Goal: Find specific page/section: Find specific page/section

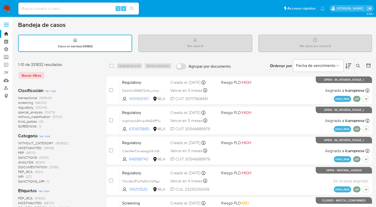
click at [59, 44] on p "Casos en bandeja : 331832" at bounding box center [75, 46] width 35 height 4
click at [192, 41] on div "Mis casos : 0" at bounding box center [195, 43] width 113 height 16
click at [6, 39] on link "Tablero" at bounding box center [30, 42] width 60 height 8
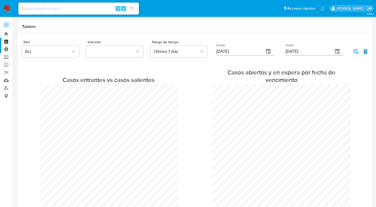
click at [6, 50] on label "Administración" at bounding box center [30, 49] width 60 height 8
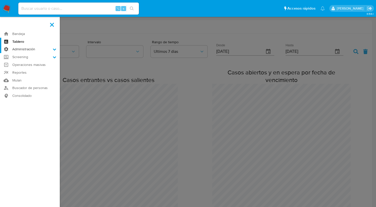
click at [0, 0] on input "Administración" at bounding box center [0, 0] width 0 height 0
click at [24, 56] on link "Reglas" at bounding box center [30, 56] width 60 height 6
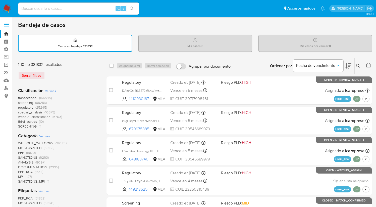
click at [39, 75] on div "Borrar filtros" at bounding box center [58, 75] width 80 height 8
click at [7, 79] on link "Mulan" at bounding box center [30, 80] width 60 height 8
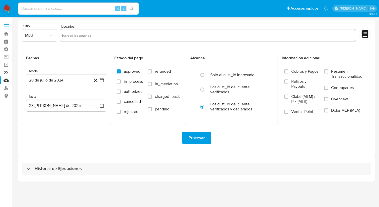
click at [4, 71] on link "Reportes" at bounding box center [30, 73] width 60 height 8
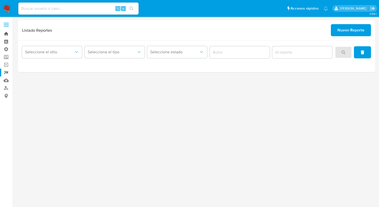
click at [7, 34] on link "Bandeja" at bounding box center [30, 34] width 60 height 8
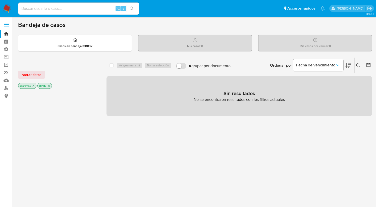
click at [50, 85] on icon "close-filter" at bounding box center [48, 85] width 3 height 3
click at [32, 86] on icon "close-filter" at bounding box center [33, 86] width 3 height 3
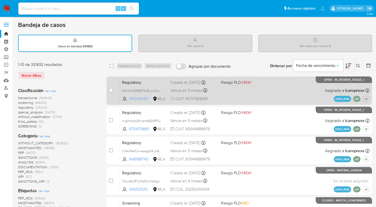
click at [142, 97] on span "1410930167" at bounding box center [140, 99] width 23 height 6
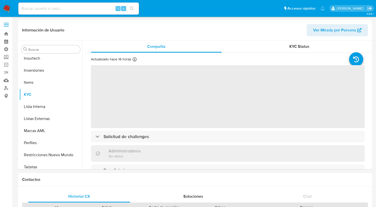
scroll to position [236, 0]
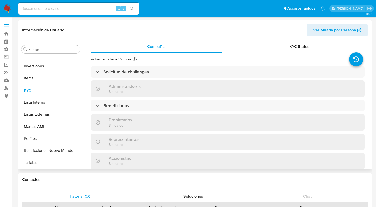
select select "10"
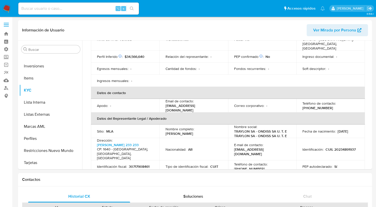
scroll to position [0, 0]
